Goal: Task Accomplishment & Management: Manage account settings

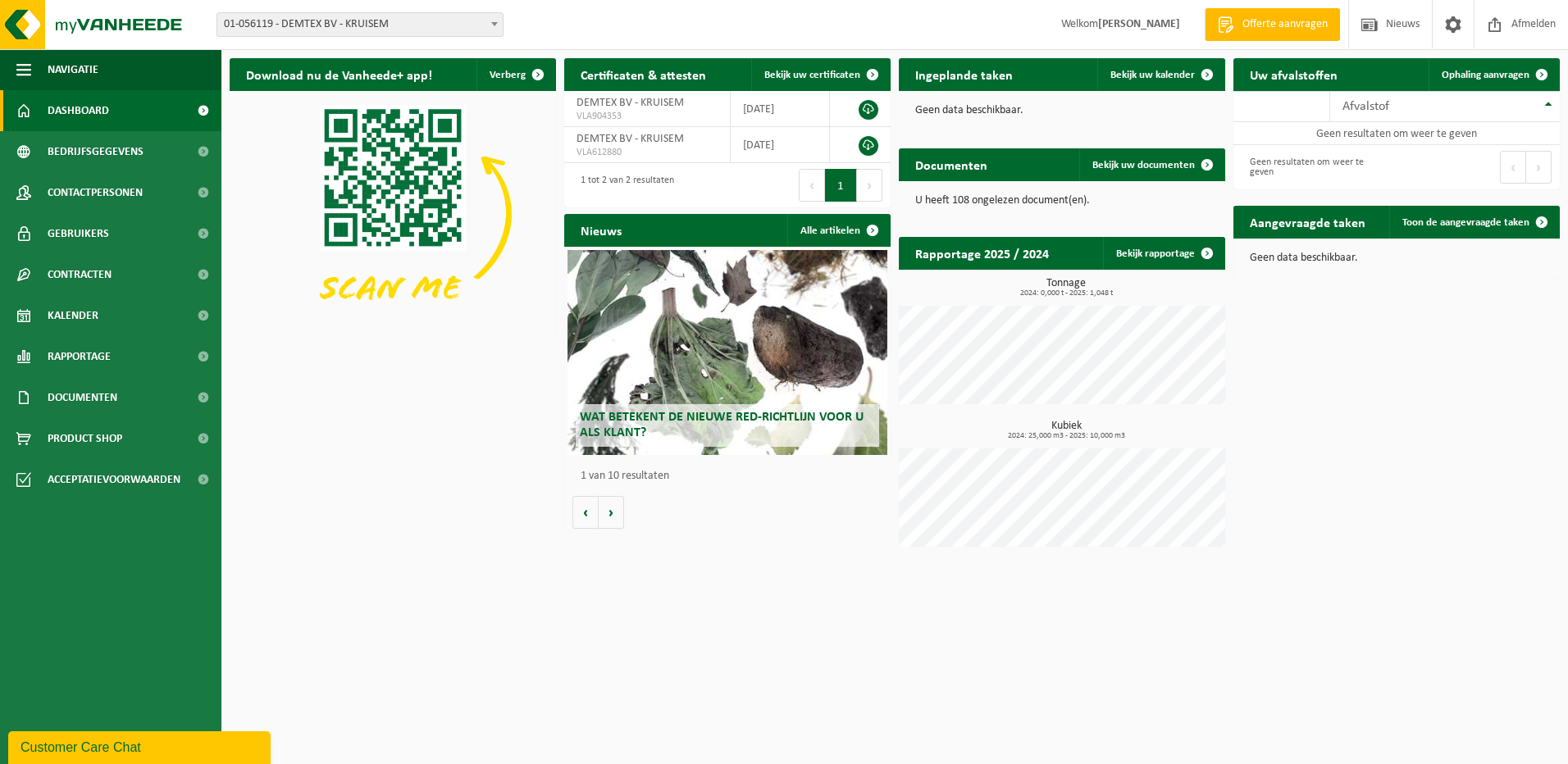
click at [495, 21] on span at bounding box center [494, 23] width 16 height 21
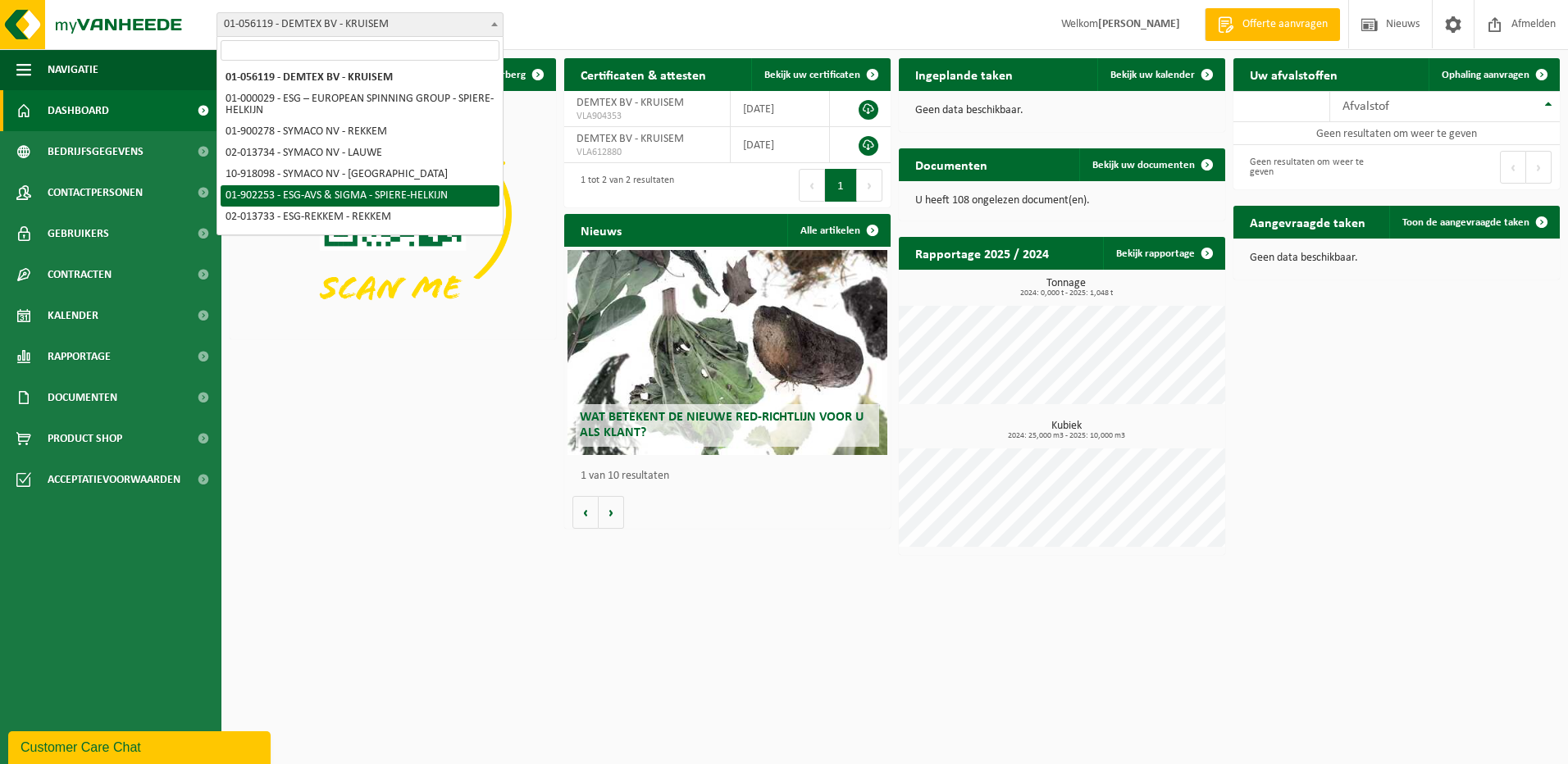
select select "14706"
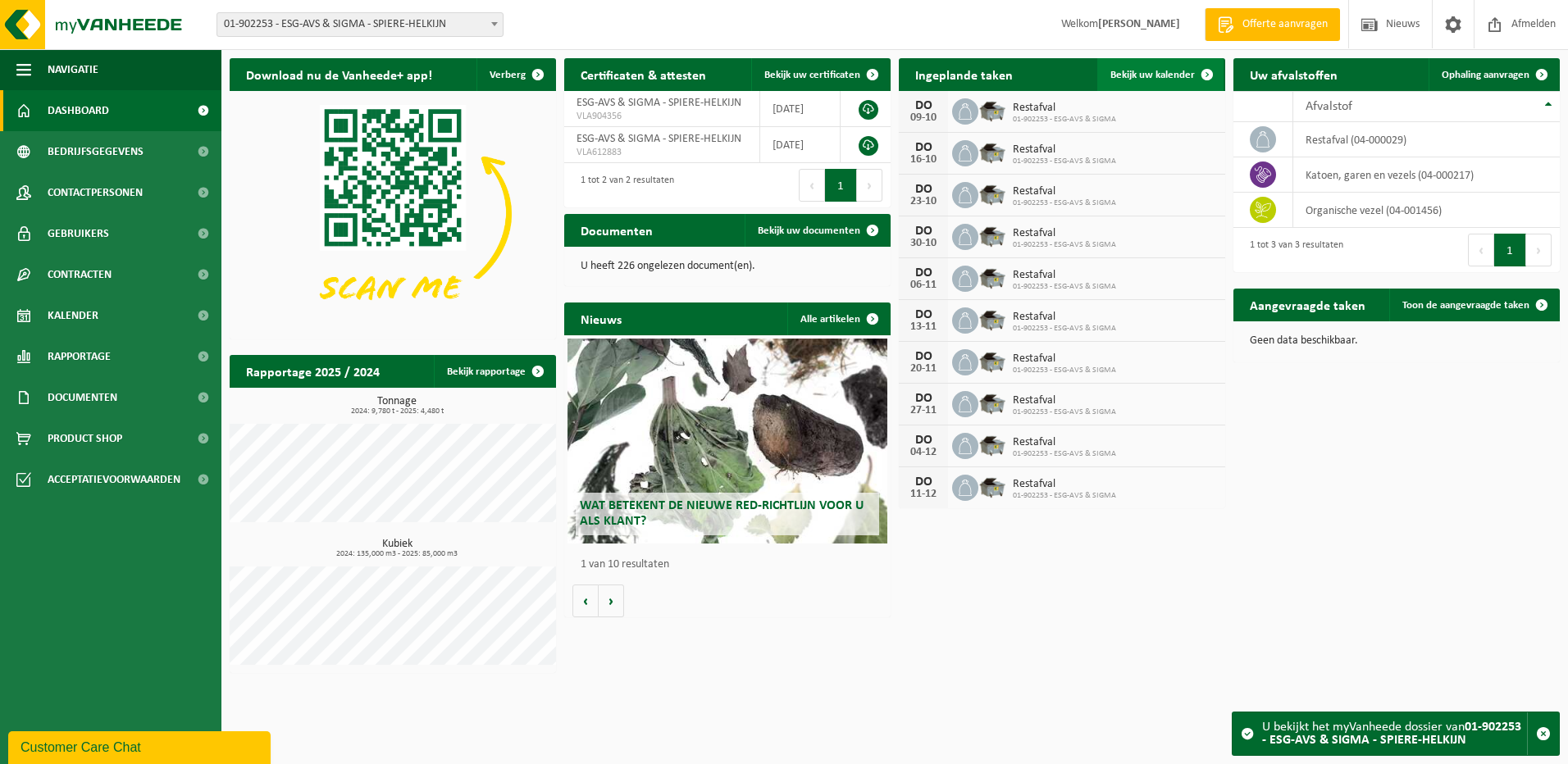
click at [1157, 75] on span "Bekijk uw kalender" at bounding box center [1153, 75] width 84 height 10
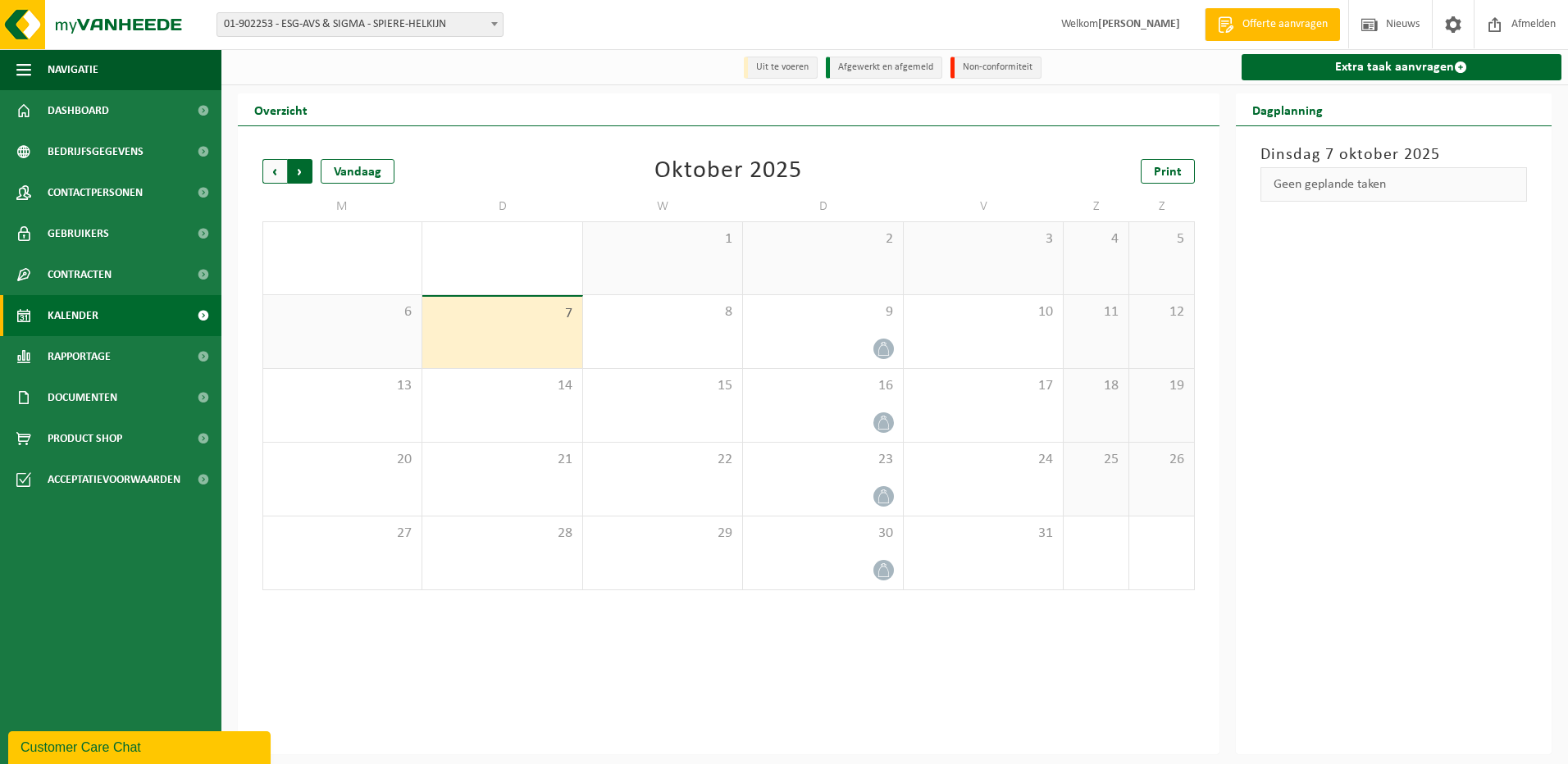
click at [276, 172] on span "Vorige" at bounding box center [274, 171] width 25 height 25
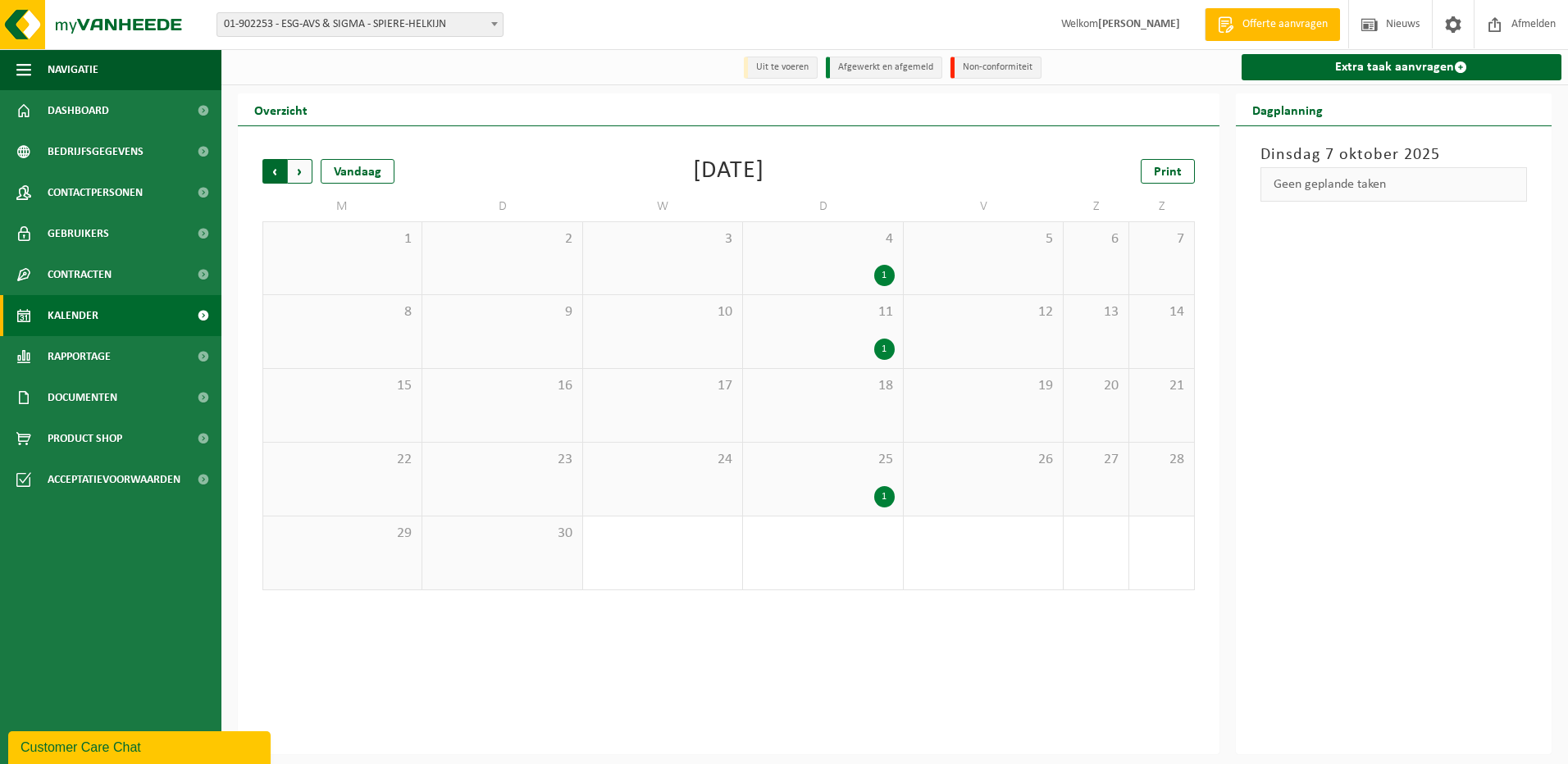
click at [300, 173] on span "Volgende" at bounding box center [300, 171] width 25 height 25
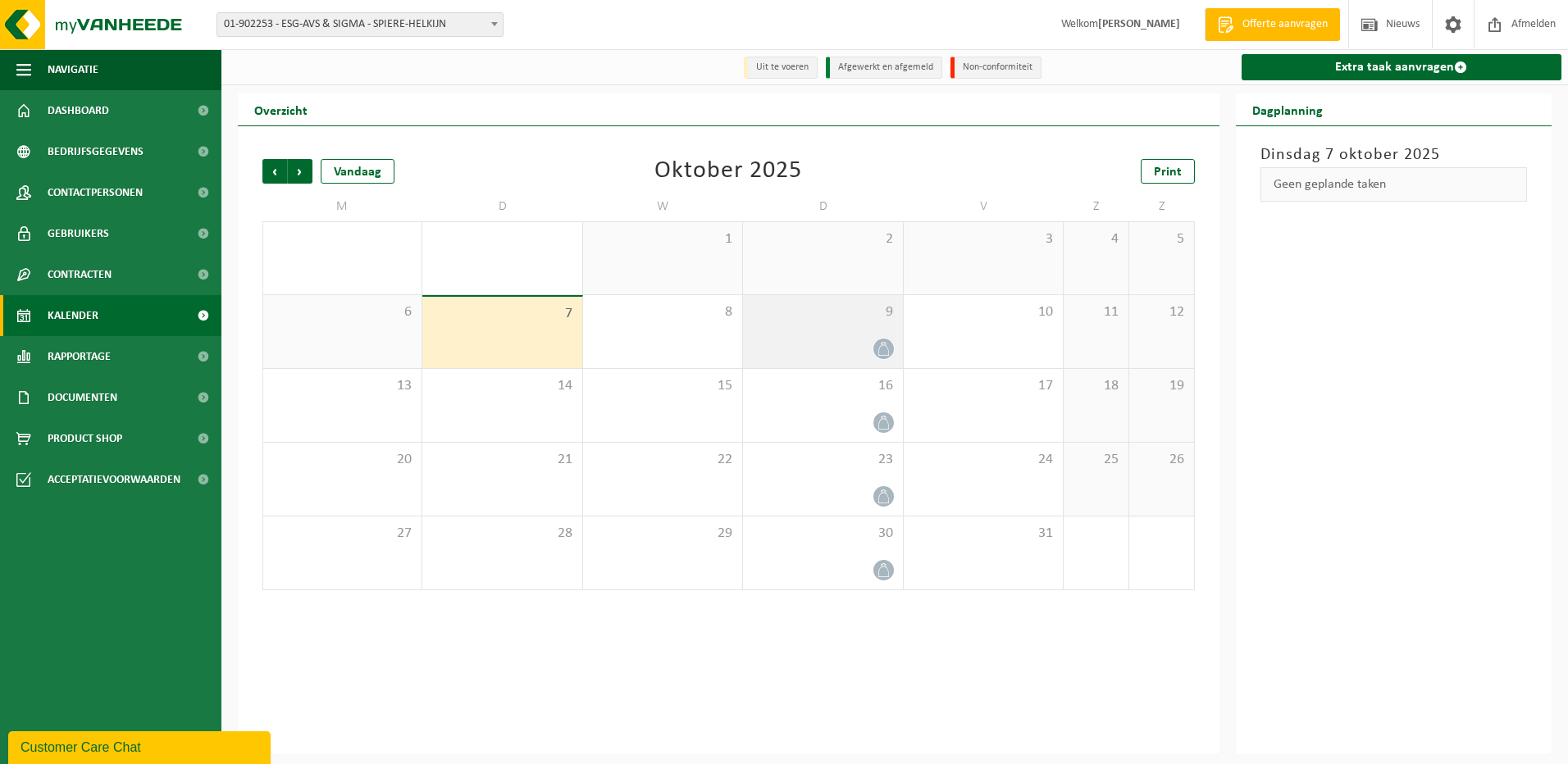
click at [852, 321] on span "9" at bounding box center [823, 312] width 143 height 18
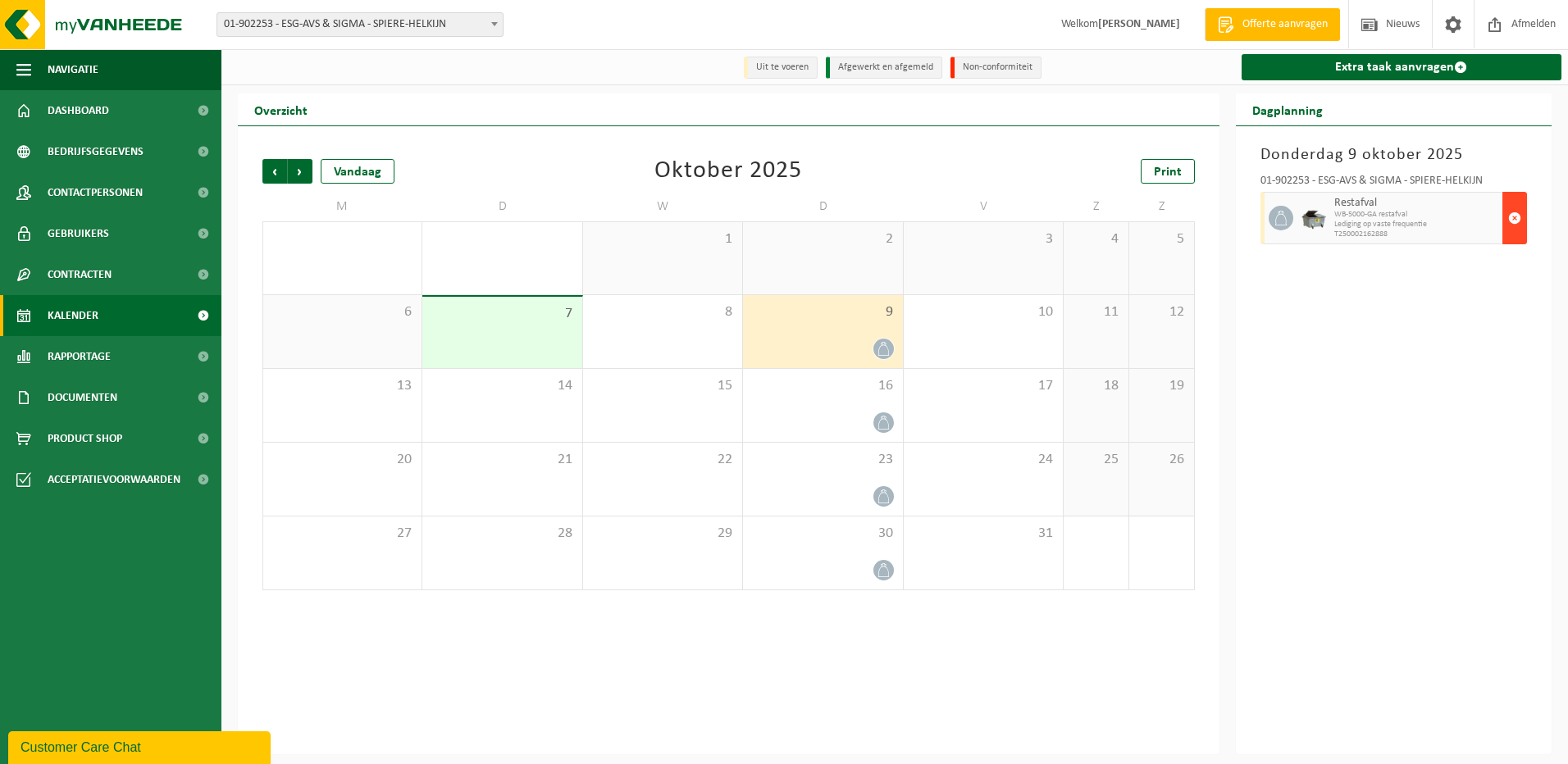
click at [1513, 219] on span "button" at bounding box center [1515, 218] width 13 height 33
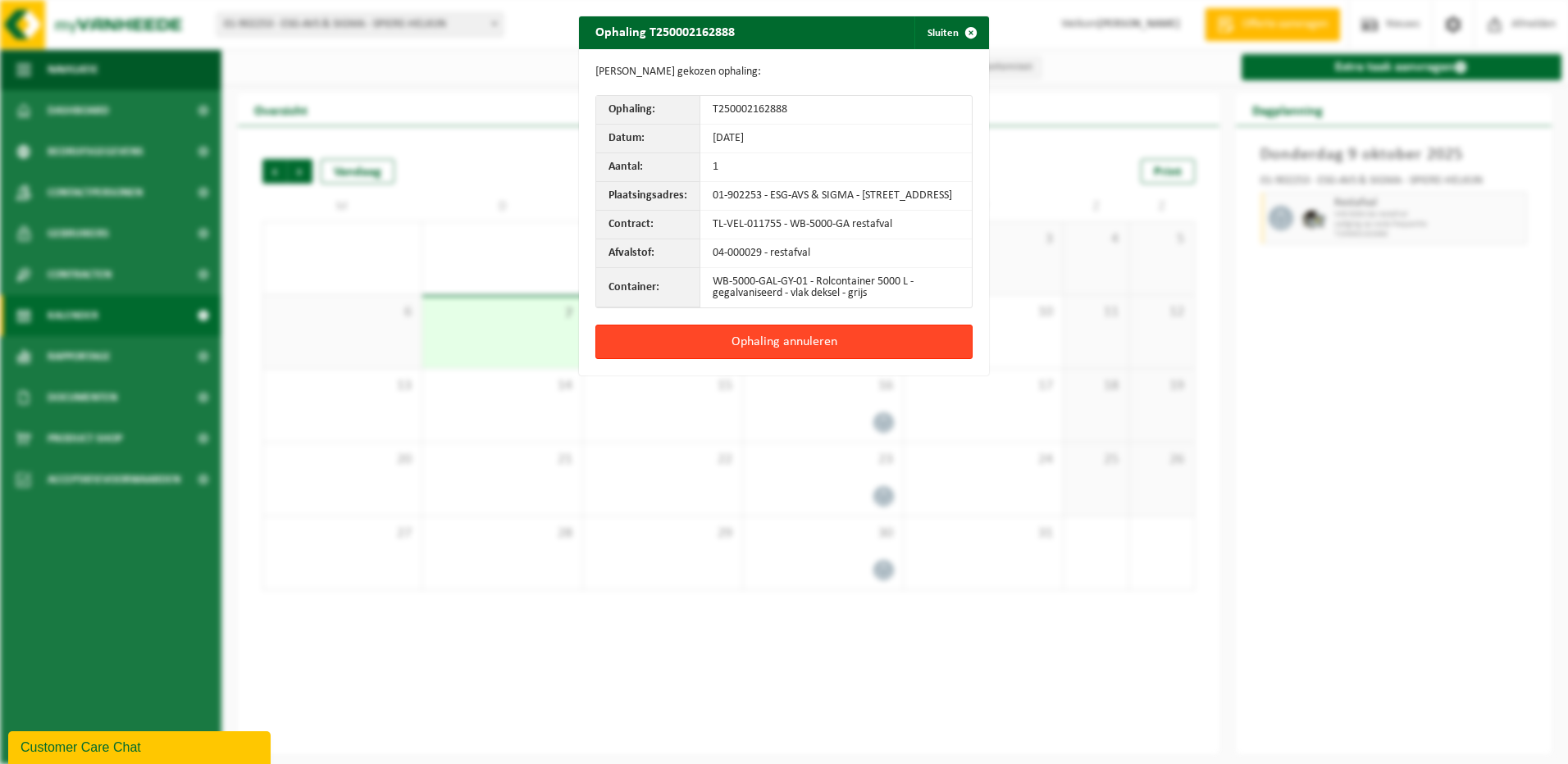
click at [763, 348] on button "Ophaling annuleren" at bounding box center [784, 342] width 377 height 34
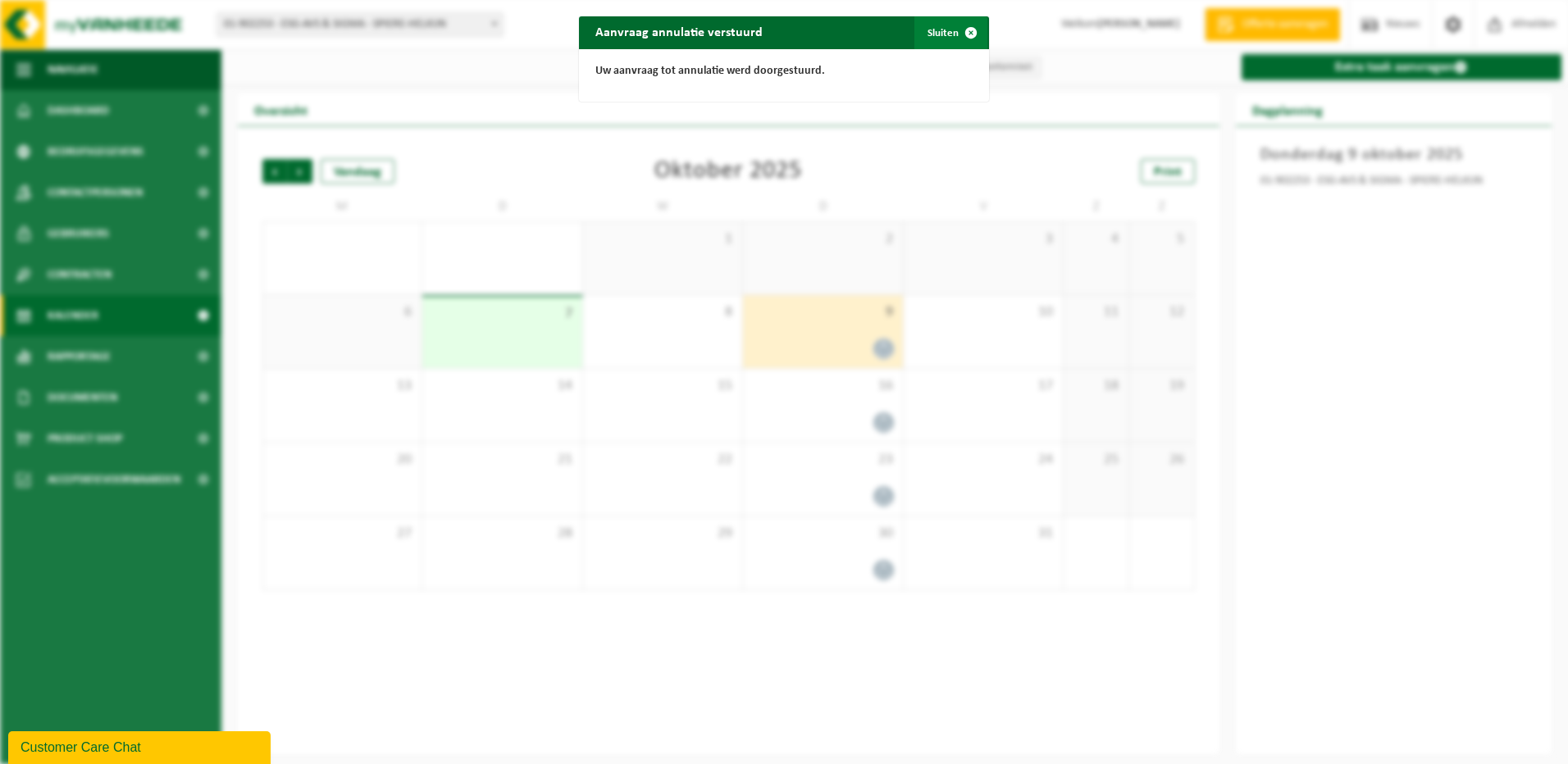
click at [939, 32] on button "Sluiten" at bounding box center [951, 33] width 73 height 33
